Goal: Answer question/provide support

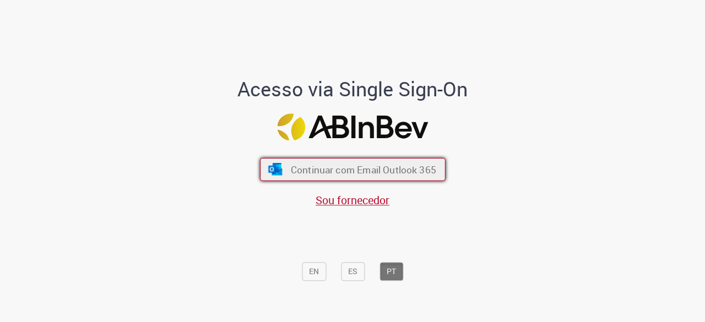
click at [343, 170] on span "Continuar com Email Outlook 365" at bounding box center [362, 170] width 145 height 13
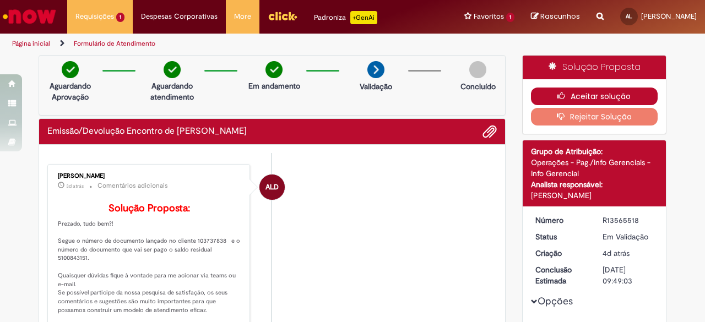
click at [595, 94] on button "Aceitar solução" at bounding box center [594, 97] width 127 height 18
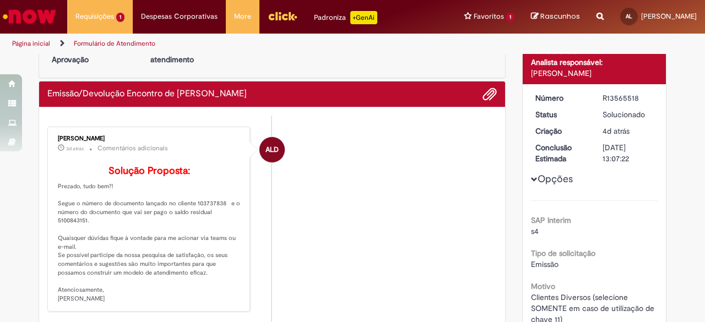
scroll to position [55, 0]
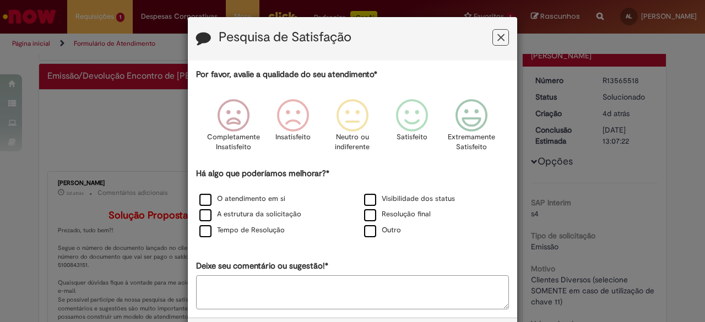
click at [502, 40] on button "Feedback" at bounding box center [500, 37] width 17 height 17
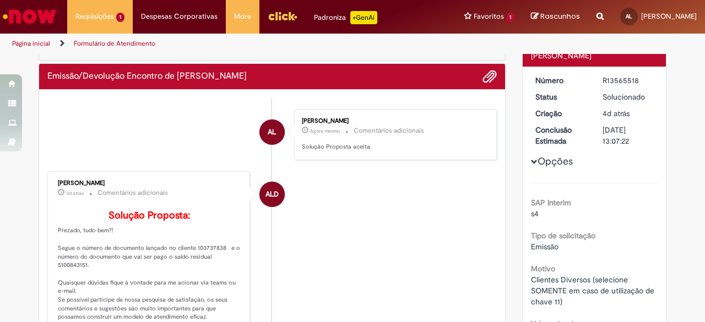
click at [202, 266] on p "Solução Proposta: Prezado, tudo bem?! Segue o número de documento lançado no cl…" at bounding box center [149, 279] width 183 height 138
copy p "103737838"
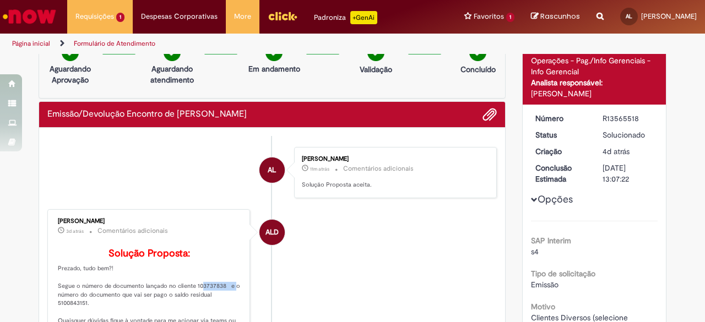
scroll to position [0, 0]
